Goal: Task Accomplishment & Management: Manage account settings

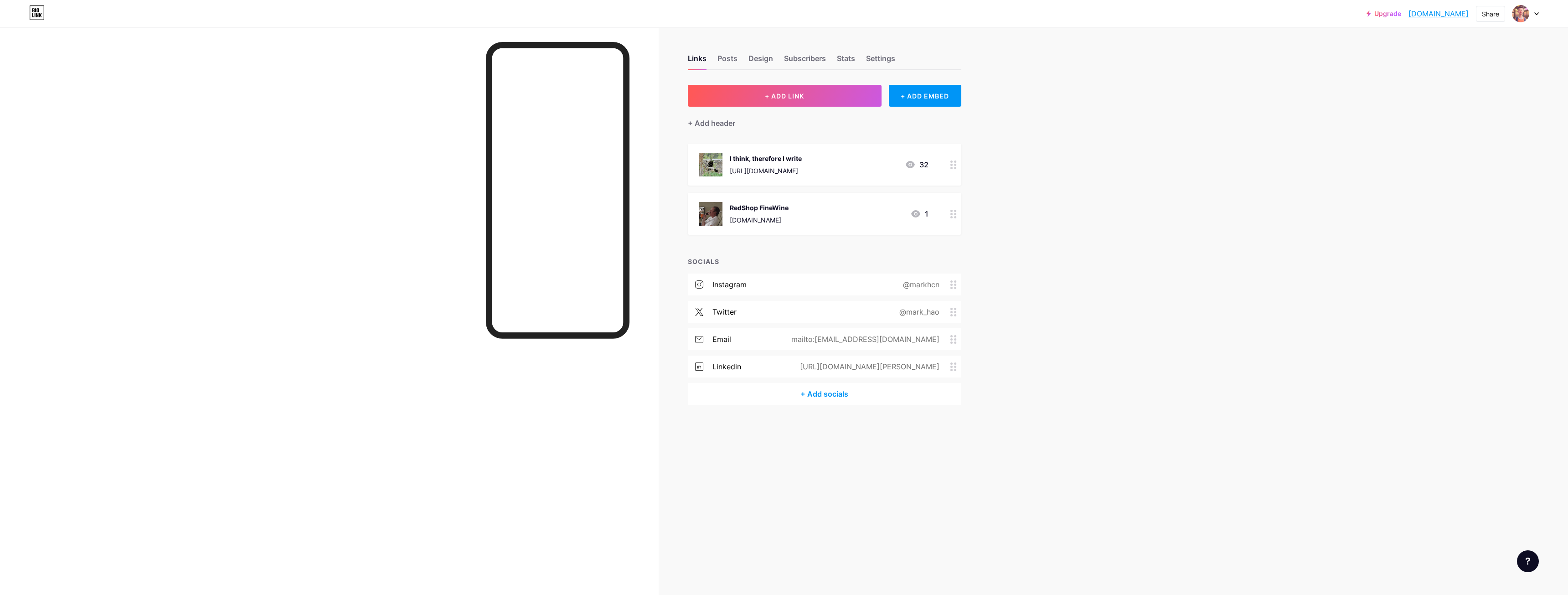
click at [785, 214] on div "RedShop FineWine www.redshop.co.nz" at bounding box center [759, 213] width 58 height 23
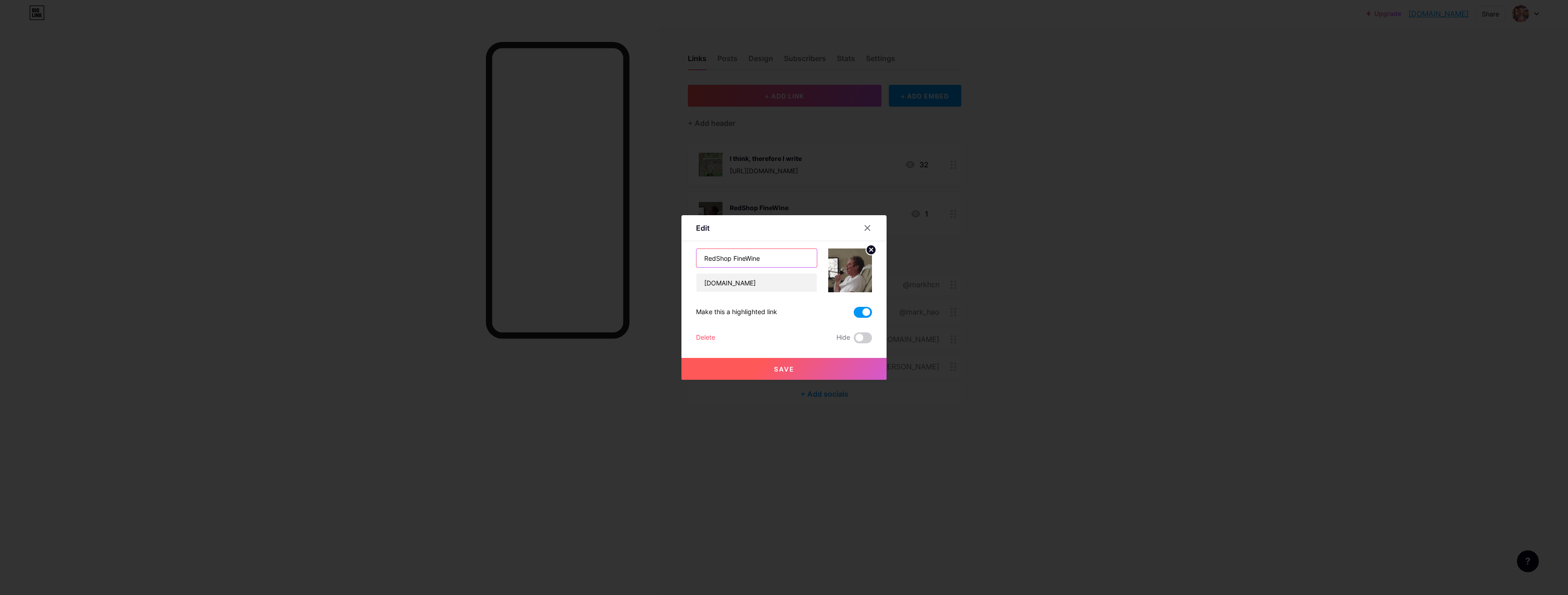
drag, startPoint x: 731, startPoint y: 258, endPoint x: 649, endPoint y: 268, distance: 82.6
click at [649, 268] on div "Edit Content YouTube Play YouTube video without leaving your page. ADD Vimeo Pl…" at bounding box center [784, 298] width 1568 height 595
type input "[DOMAIN_NAME]"
click at [746, 279] on input "www.redshop.co.nz" at bounding box center [756, 282] width 121 height 18
type input "[DOMAIN_NAME]"
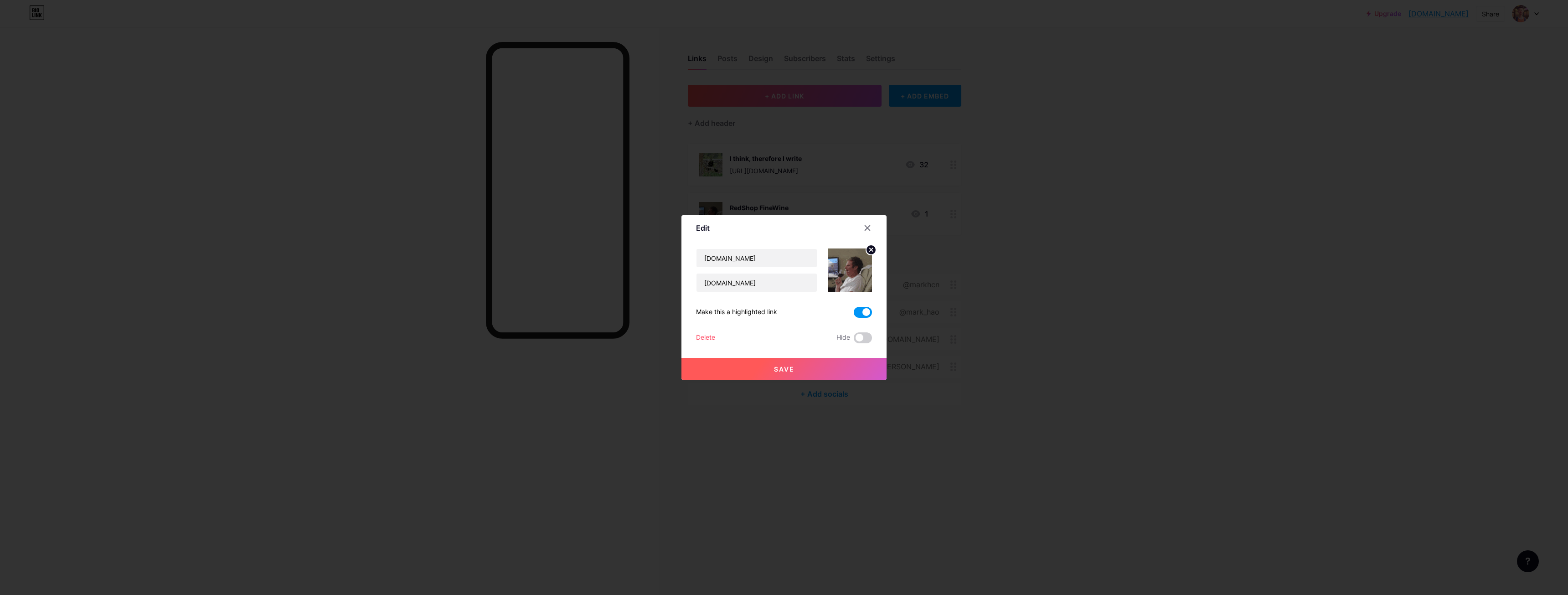
click at [799, 367] on button "Save" at bounding box center [784, 369] width 205 height 22
